Goal: Task Accomplishment & Management: Use online tool/utility

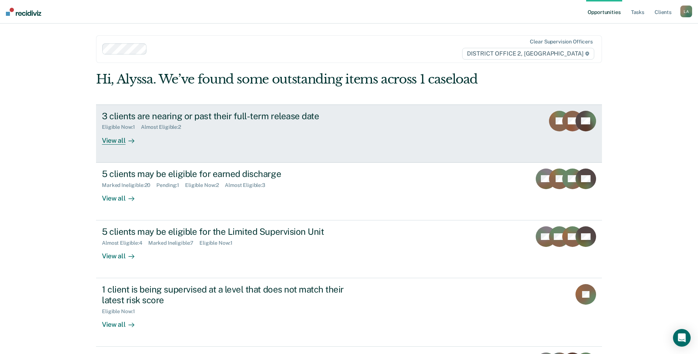
click at [128, 125] on div "Eligible Now : 1" at bounding box center [121, 127] width 39 height 6
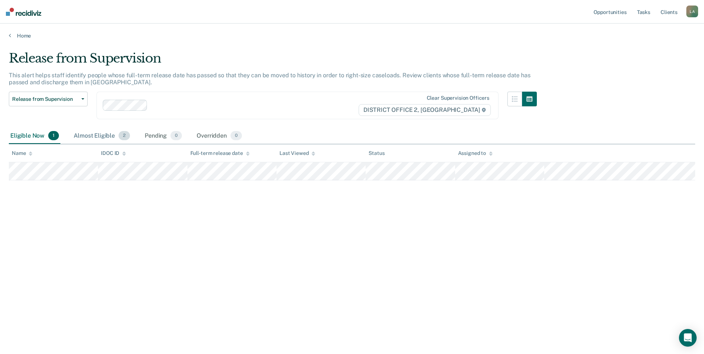
click at [89, 137] on div "Almost Eligible 2" at bounding box center [101, 136] width 59 height 16
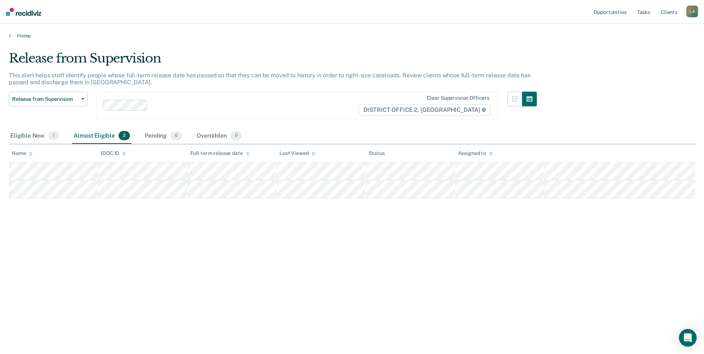
drag, startPoint x: 12, startPoint y: 38, endPoint x: 8, endPoint y: 36, distance: 4.3
click at [8, 36] on div "Home" at bounding box center [352, 31] width 704 height 15
click at [11, 35] on icon at bounding box center [10, 35] width 2 height 6
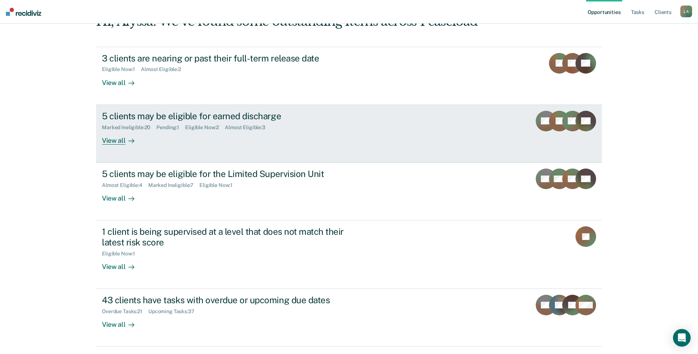
scroll to position [58, 0]
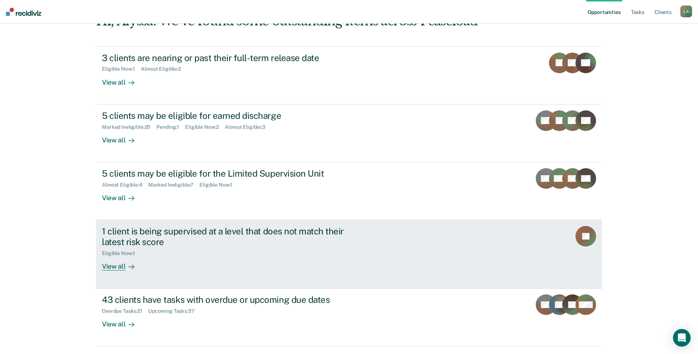
click at [119, 265] on div "View all" at bounding box center [122, 264] width 41 height 14
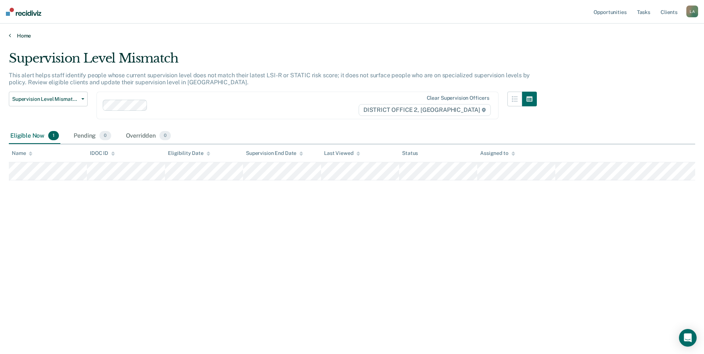
click at [10, 35] on icon at bounding box center [10, 35] width 2 height 6
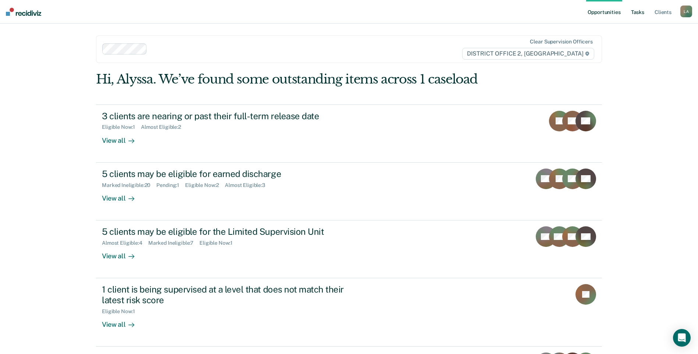
click at [635, 10] on link "Tasks" at bounding box center [638, 12] width 16 height 24
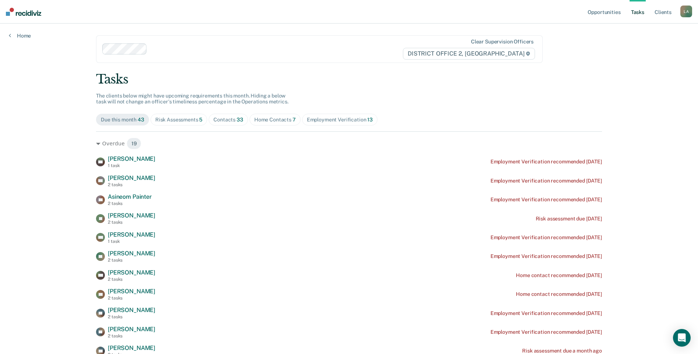
click at [168, 115] on span "Risk Assessments 5" at bounding box center [179, 120] width 57 height 12
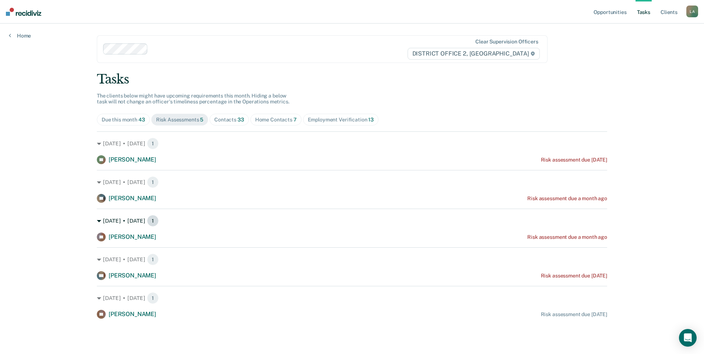
click at [98, 222] on icon at bounding box center [99, 221] width 4 height 2
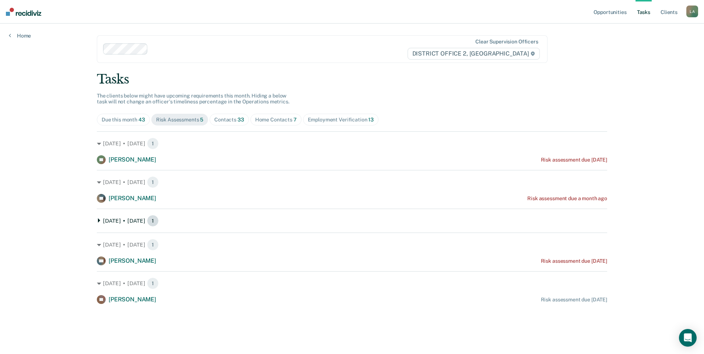
click at [98, 222] on icon at bounding box center [99, 220] width 2 height 4
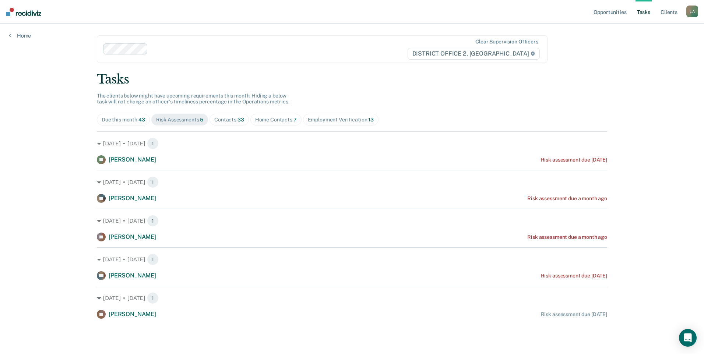
click at [227, 126] on div "Tasks The clients below might have upcoming requirements this month. Hiding a b…" at bounding box center [352, 195] width 510 height 247
click at [225, 118] on div "Contacts 33" at bounding box center [229, 120] width 30 height 6
